Goal: Book appointment/travel/reservation

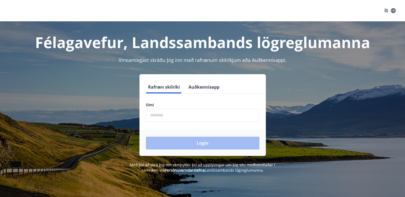
click at [173, 115] on input "phone" at bounding box center [202, 115] width 113 height 13
type input "*"
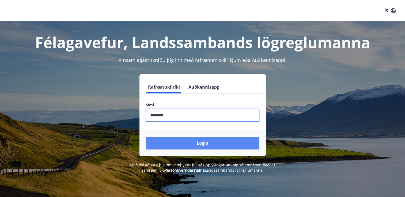
type input "********"
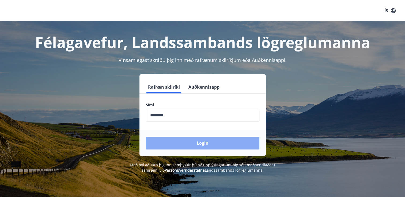
click at [201, 145] on button "Login" at bounding box center [202, 143] width 113 height 13
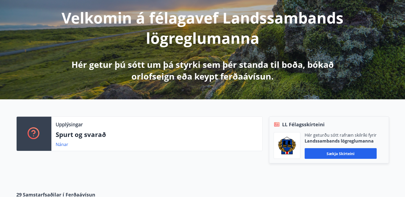
scroll to position [92, 0]
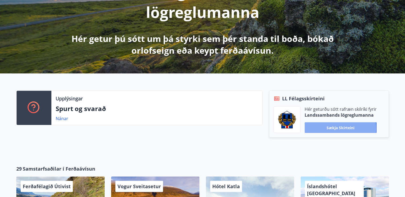
click at [333, 129] on button "Sækja skírteini" at bounding box center [340, 127] width 72 height 11
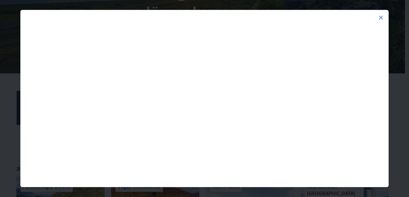
click at [381, 16] on icon at bounding box center [380, 17] width 6 height 6
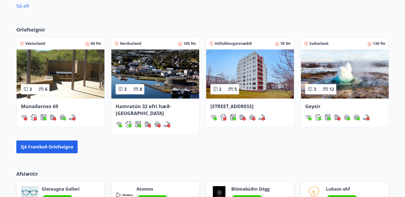
scroll to position [336, 0]
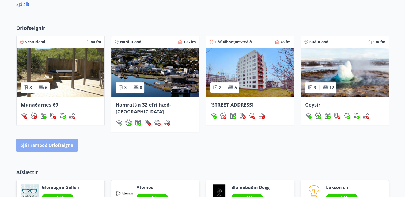
click at [49, 139] on button "Sjá framboð orlofseigna" at bounding box center [46, 145] width 61 height 13
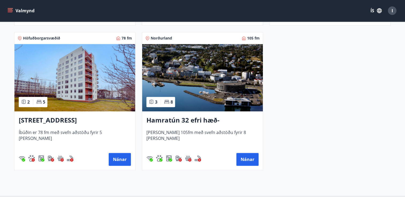
scroll to position [363, 0]
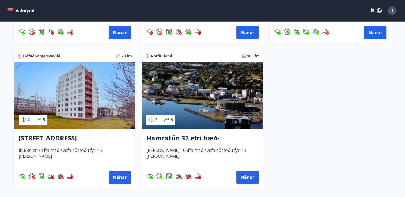
click at [216, 139] on h3 "Hamratún 32 efri hæð- [GEOGRAPHIC_DATA]" at bounding box center [202, 139] width 112 height 10
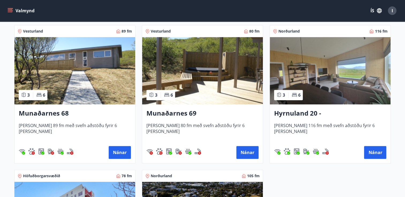
scroll to position [250, 0]
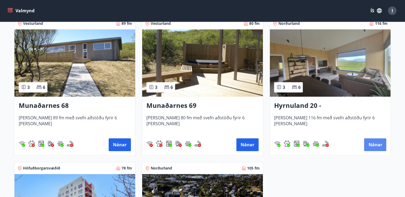
click at [372, 142] on button "Nánar" at bounding box center [375, 145] width 22 height 13
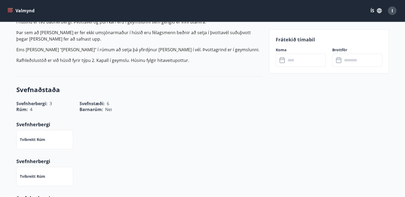
scroll to position [178, 0]
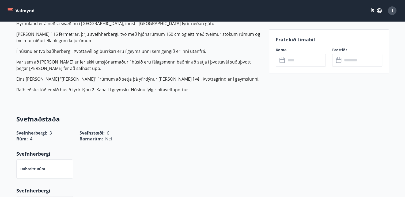
click at [283, 60] on icon at bounding box center [282, 60] width 6 height 6
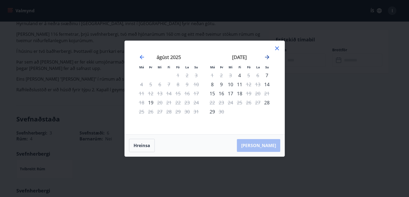
click at [266, 57] on icon "Move forward to switch to the next month." at bounding box center [267, 57] width 4 height 4
click at [213, 84] on div "6" at bounding box center [212, 84] width 9 height 9
click at [212, 83] on div "6" at bounding box center [212, 84] width 9 height 9
click at [142, 84] on div "8" at bounding box center [141, 84] width 9 height 9
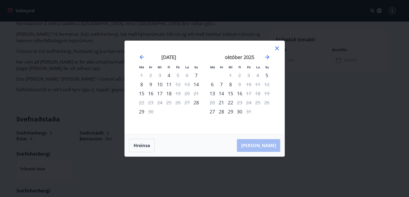
click at [142, 84] on div "8" at bounding box center [141, 84] width 9 height 9
click at [156, 82] on div "10" at bounding box center [159, 84] width 9 height 9
click at [197, 73] on div "7" at bounding box center [195, 75] width 9 height 9
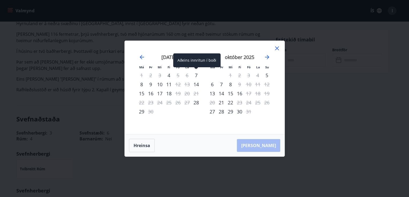
click at [195, 75] on div "7" at bounding box center [195, 75] width 9 height 9
click at [275, 48] on icon at bounding box center [277, 48] width 6 height 6
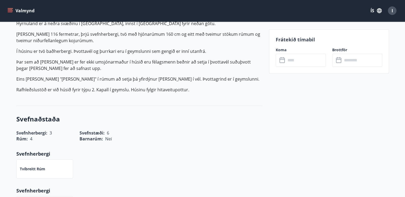
click at [291, 61] on input "text" at bounding box center [306, 60] width 40 height 13
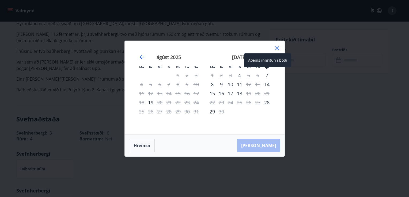
click at [267, 73] on div "7" at bounding box center [266, 75] width 9 height 9
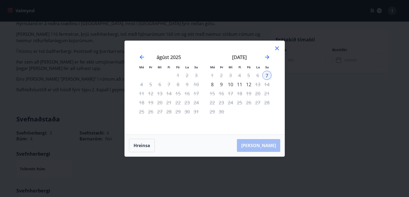
click at [221, 85] on div "9" at bounding box center [221, 84] width 9 height 9
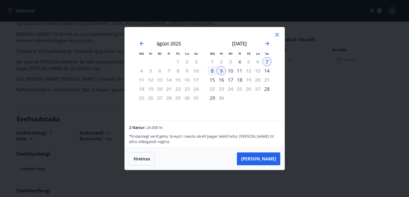
click at [276, 36] on icon at bounding box center [277, 35] width 6 height 6
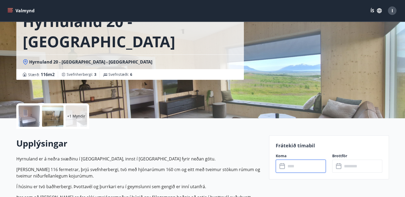
scroll to position [0, 0]
